Goal: Task Accomplishment & Management: Use online tool/utility

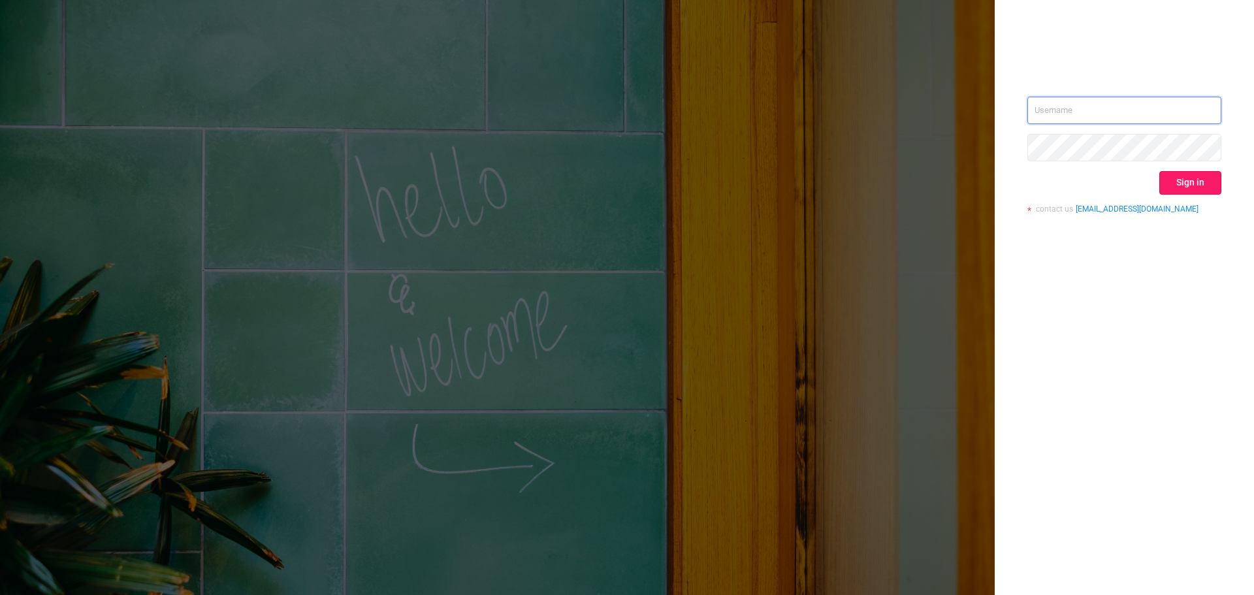
type input "[EMAIL_ADDRESS][DOMAIN_NAME]"
click at [1182, 177] on button "Sign in" at bounding box center [1190, 183] width 62 height 24
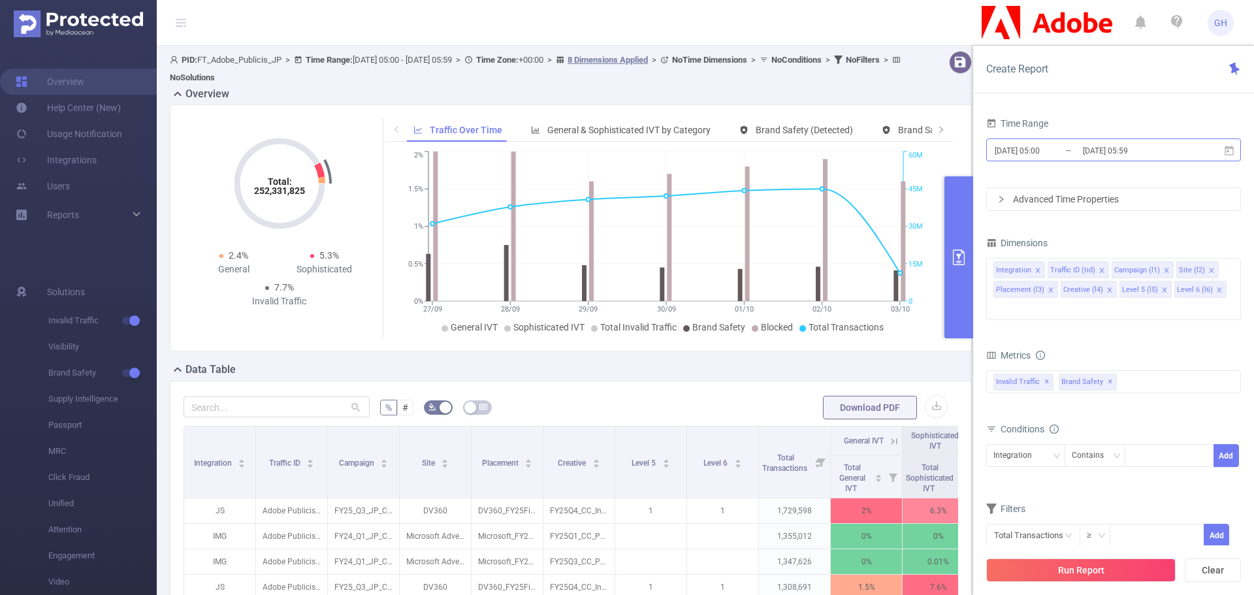
click at [1105, 150] on input "[DATE] 05:59" at bounding box center [1134, 151] width 106 height 18
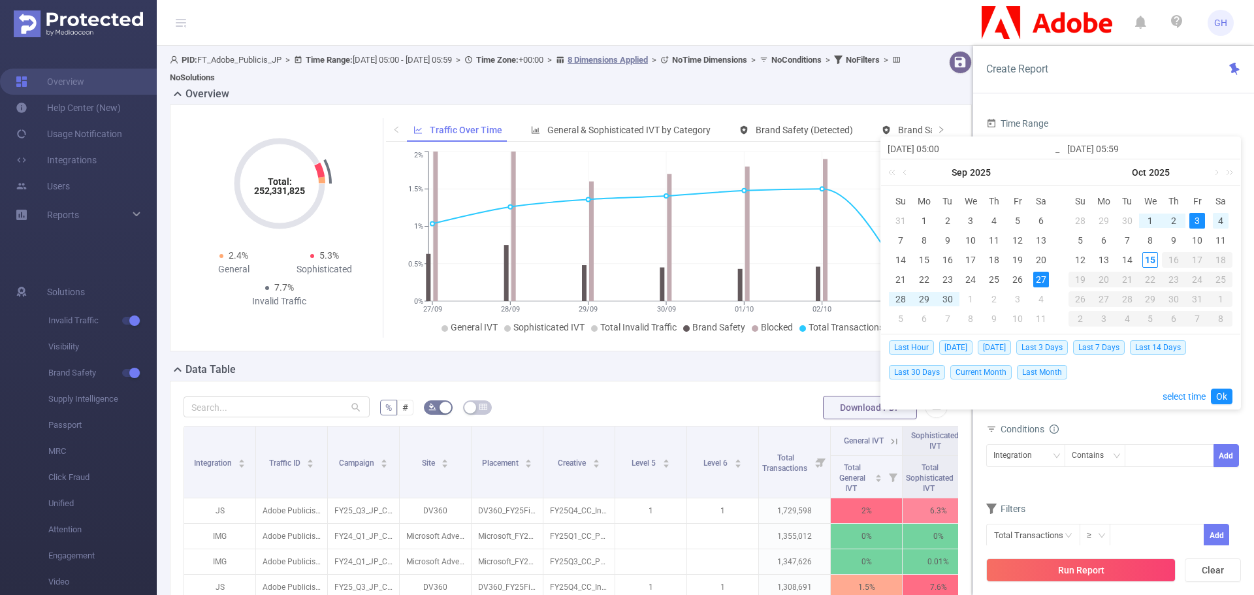
click at [1222, 218] on div "4" at bounding box center [1220, 221] width 16 height 16
click at [1196, 237] on div "10" at bounding box center [1197, 240] width 16 height 16
type input "[DATE] 05:00"
type input "[DATE] 05:59"
type input "[DATE] 05:00"
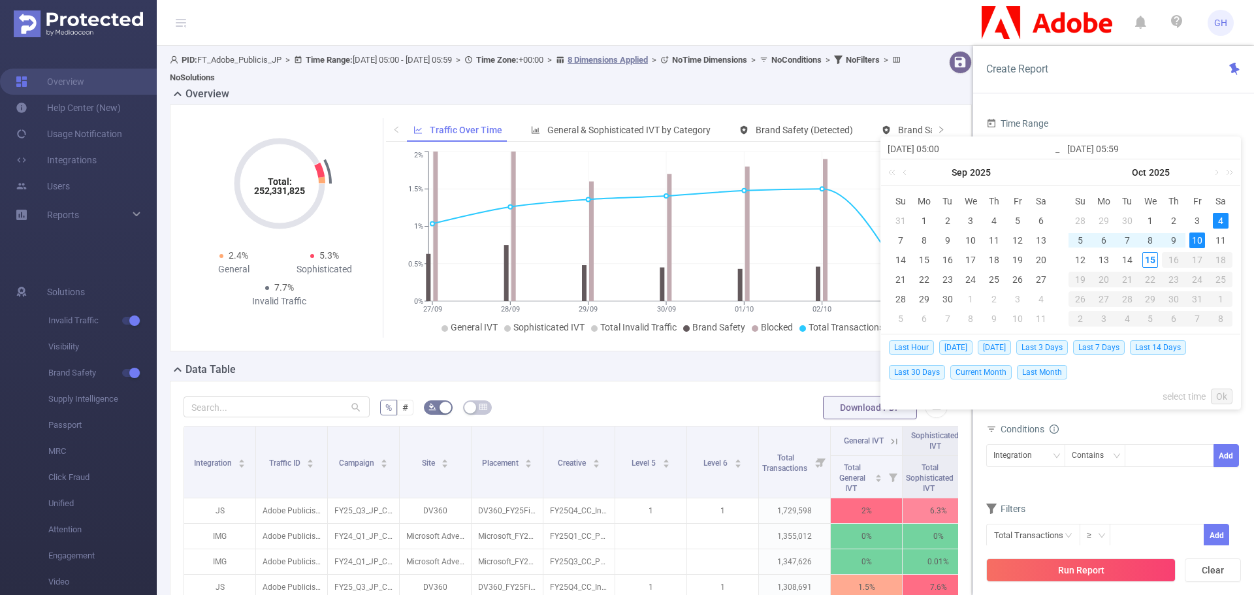
type input "[DATE] 05:59"
click at [1213, 394] on link "Ok" at bounding box center [1222, 396] width 22 height 16
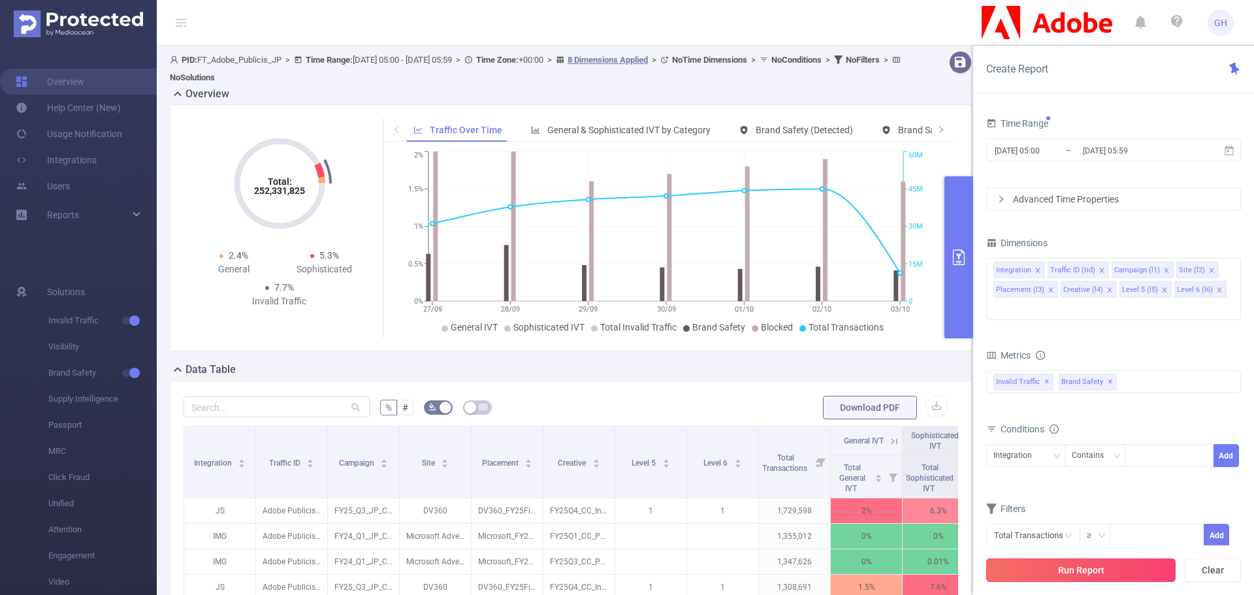
click at [1069, 567] on button "Run Report" at bounding box center [1080, 570] width 189 height 24
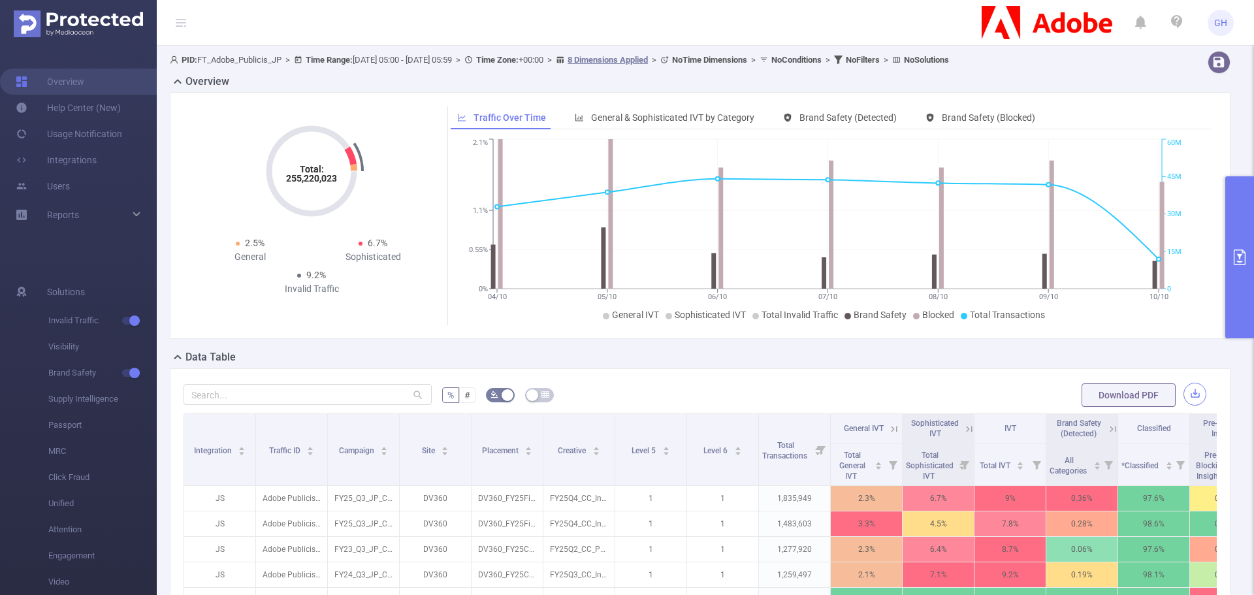
click at [1184, 388] on button "button" at bounding box center [1194, 394] width 23 height 23
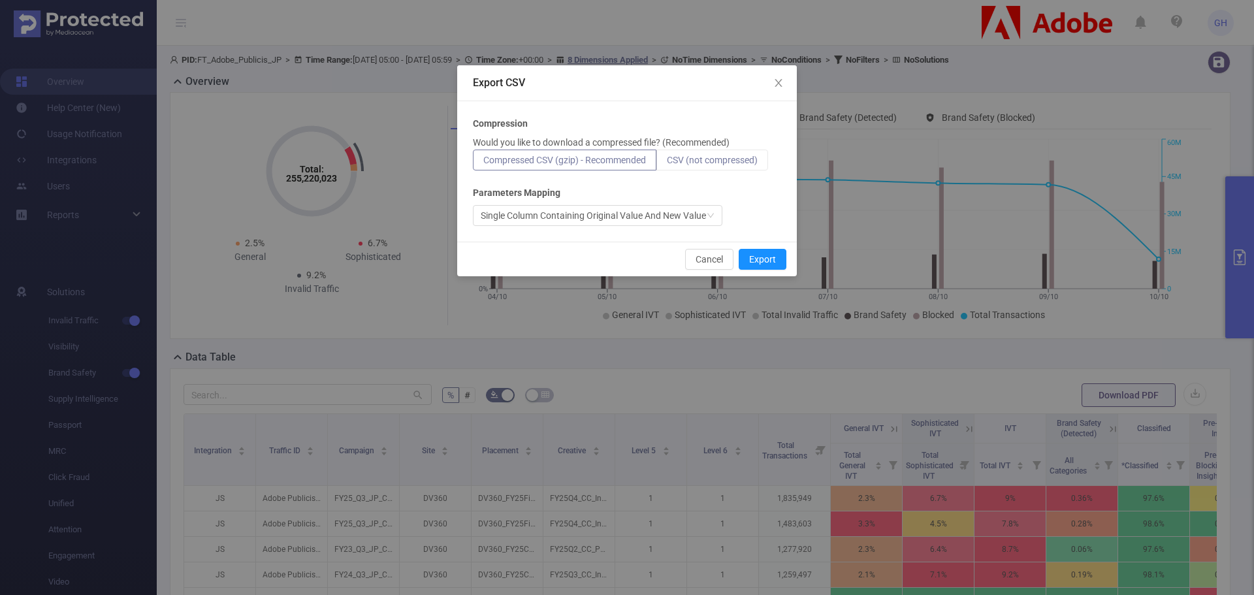
click at [720, 161] on span "CSV (not compressed)" at bounding box center [712, 160] width 91 height 10
click at [667, 163] on input "CSV (not compressed)" at bounding box center [667, 163] width 0 height 0
click at [767, 260] on button "Export" at bounding box center [762, 259] width 48 height 21
